Goal: Navigation & Orientation: Go to known website

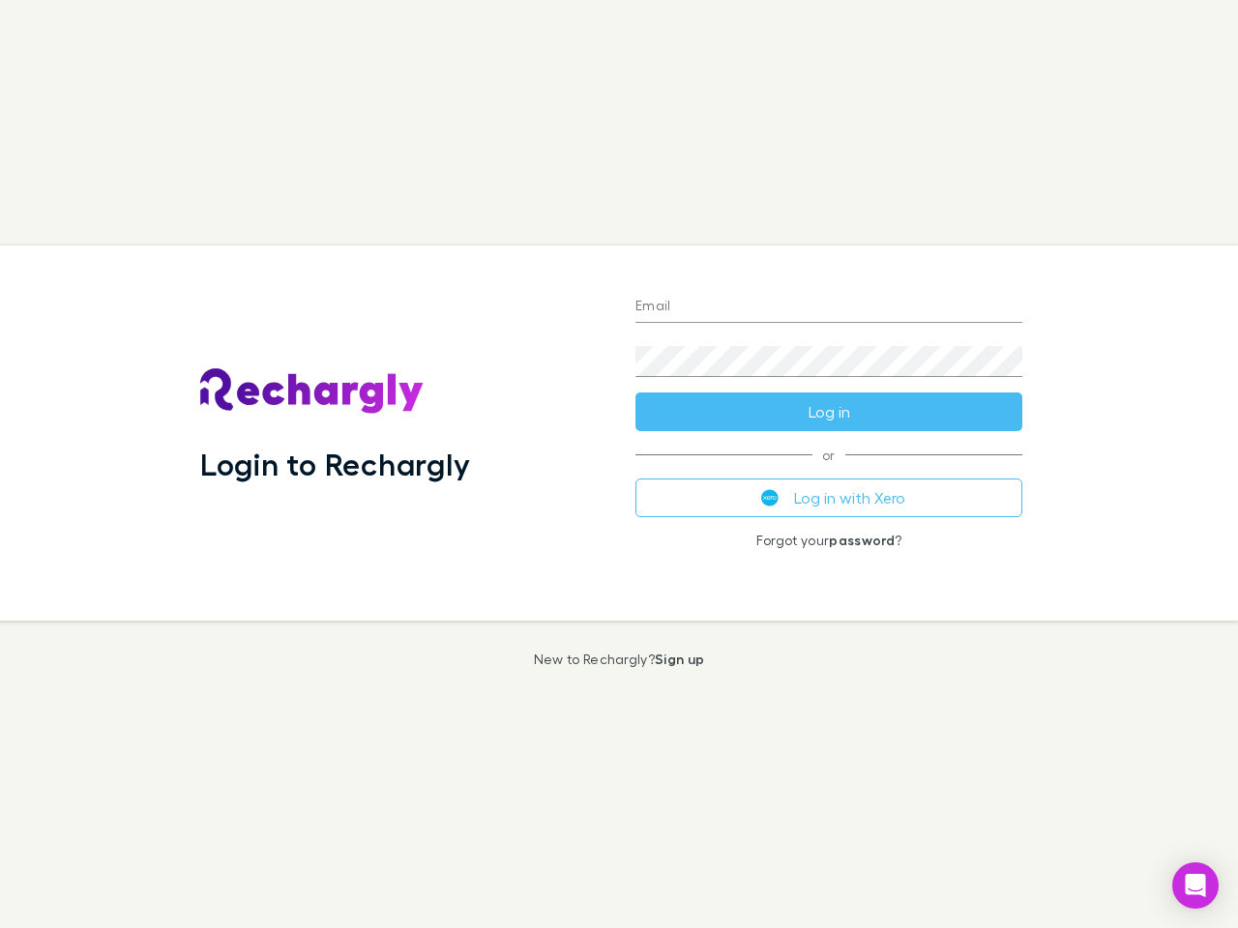
click at [619, 464] on div "Login to Rechargly" at bounding box center [402, 433] width 435 height 375
click at [829, 308] on input "Email" at bounding box center [828, 307] width 387 height 31
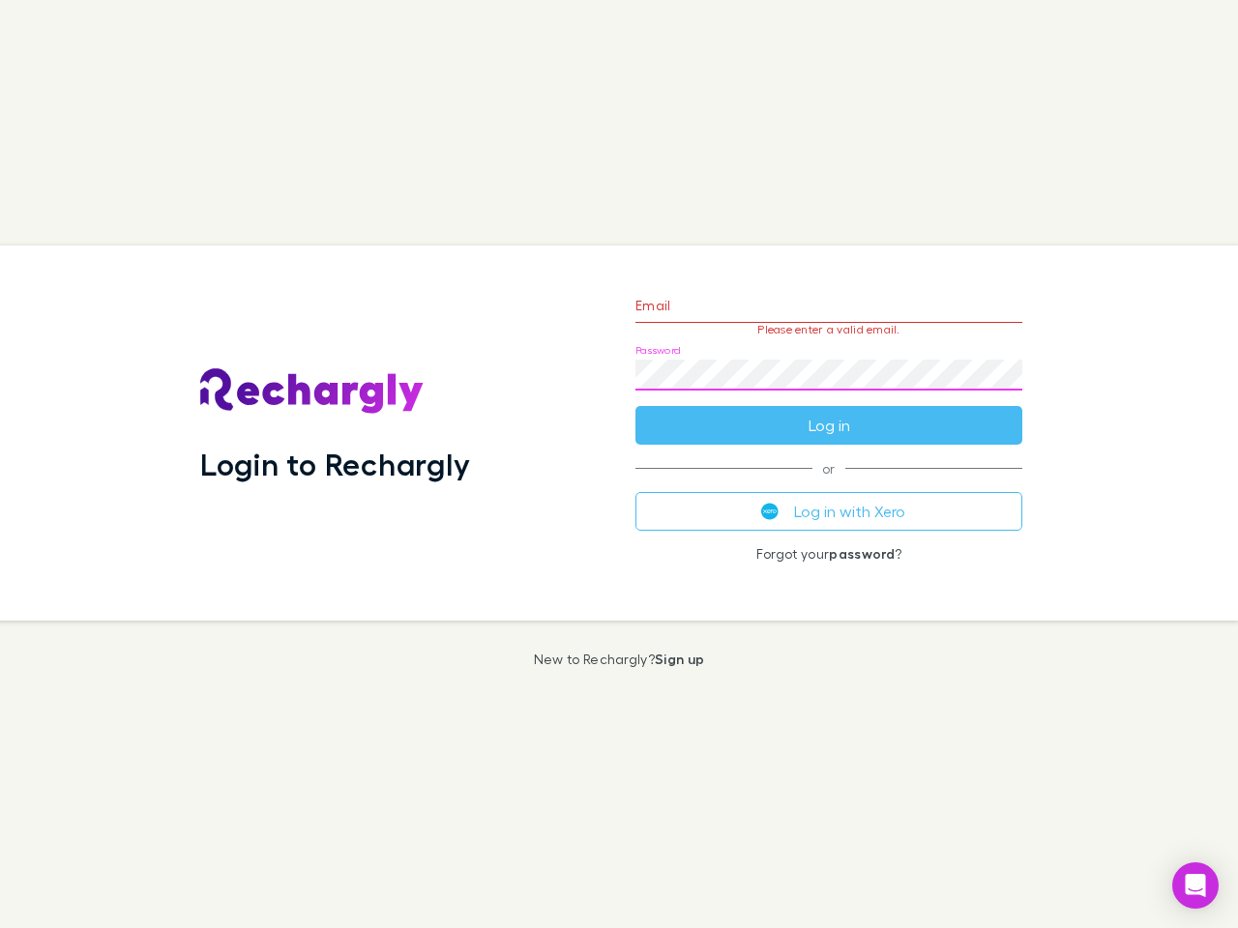
click at [829, 412] on form "Email Please enter a valid email. Password Log in" at bounding box center [828, 361] width 387 height 168
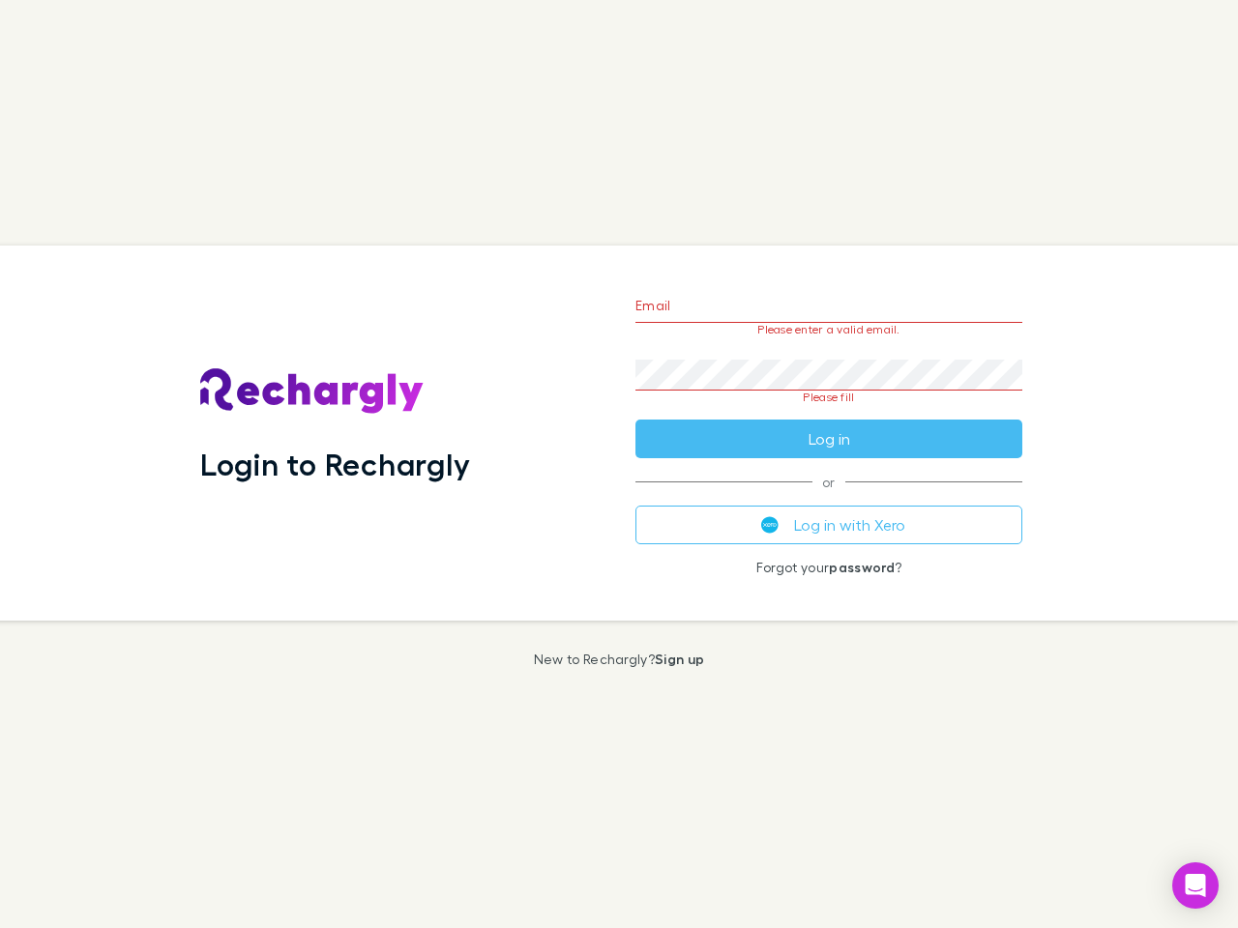
click at [829, 498] on div "Email Please enter a valid email. Password Please fill Log in or Log in with Xe…" at bounding box center [829, 433] width 418 height 375
click at [1195, 886] on icon "Open Intercom Messenger" at bounding box center [1196, 885] width 20 height 23
